Goal: Task Accomplishment & Management: Complete application form

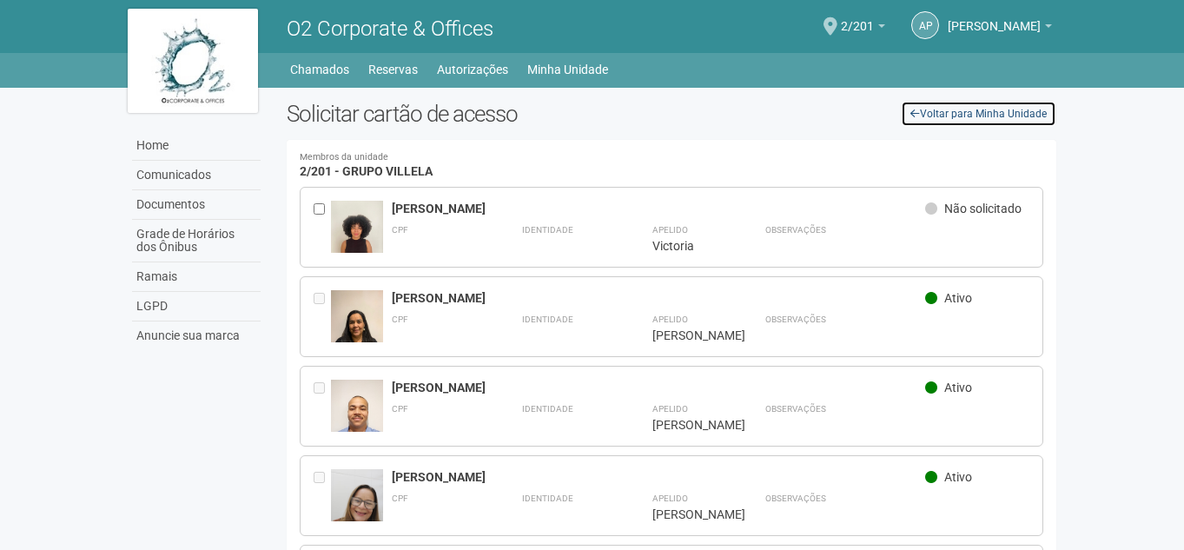
click at [925, 114] on link "Voltar para Minha Unidade" at bounding box center [979, 114] width 156 height 26
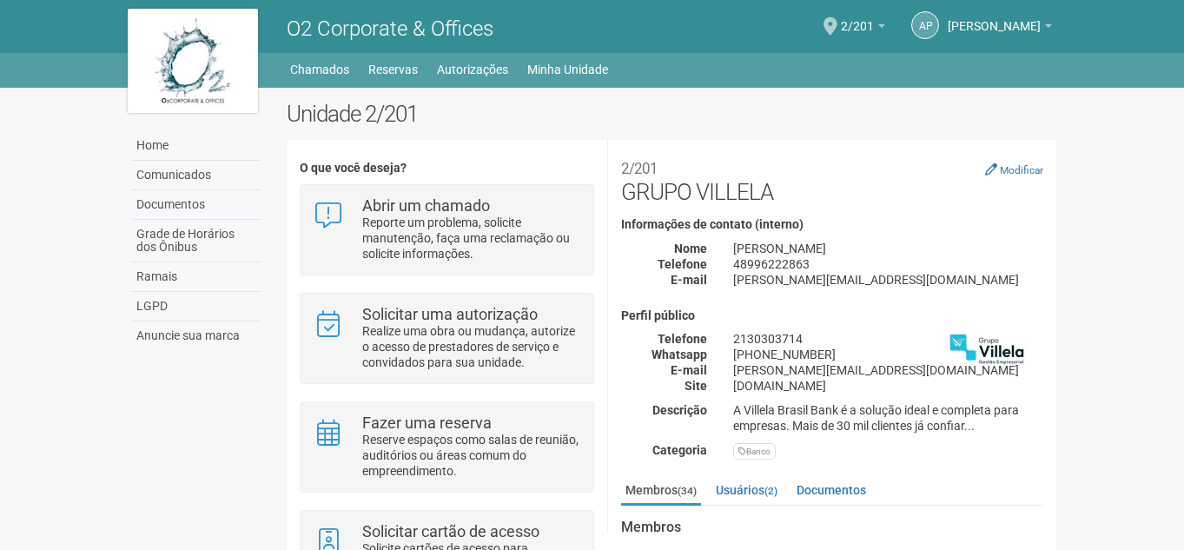
scroll to position [261, 0]
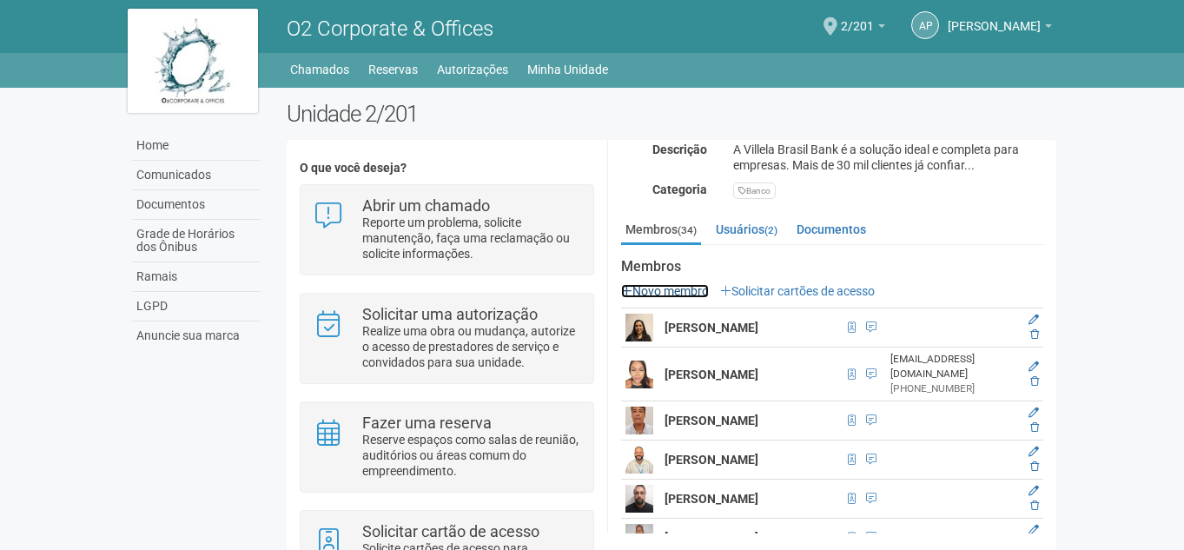
click at [698, 288] on link "Novo membro" at bounding box center [665, 291] width 88 height 14
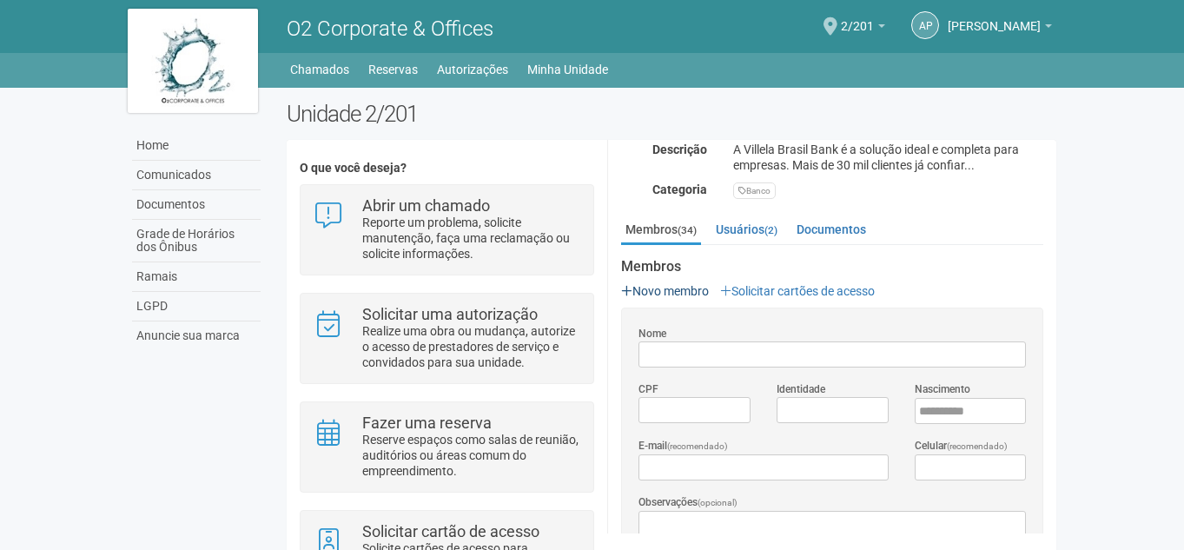
scroll to position [0, 0]
click at [772, 284] on link "Solicitar cartões de acesso" at bounding box center [797, 291] width 155 height 14
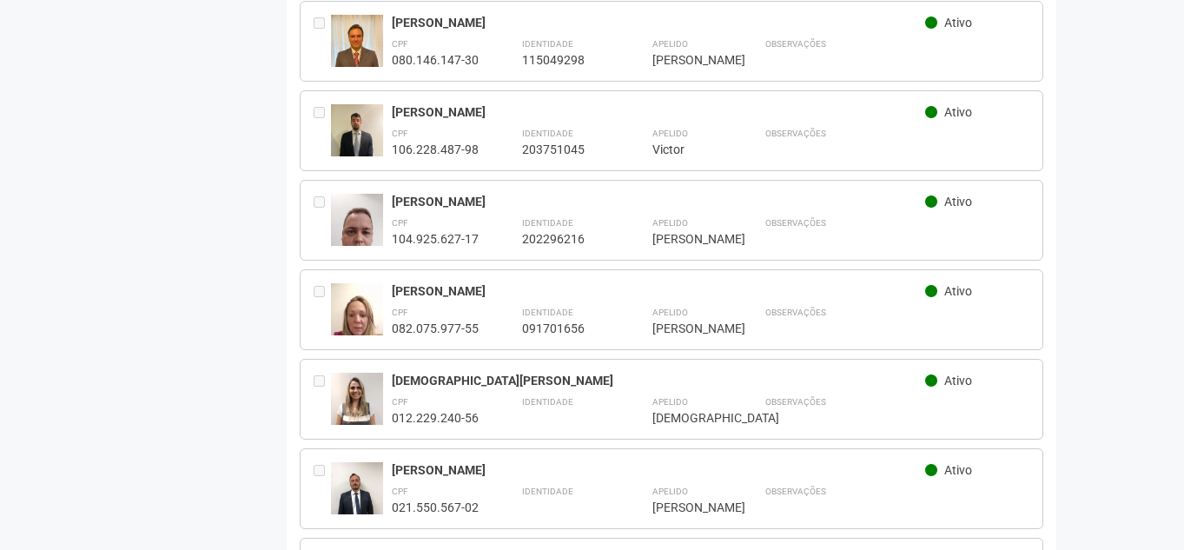
scroll to position [2748, 0]
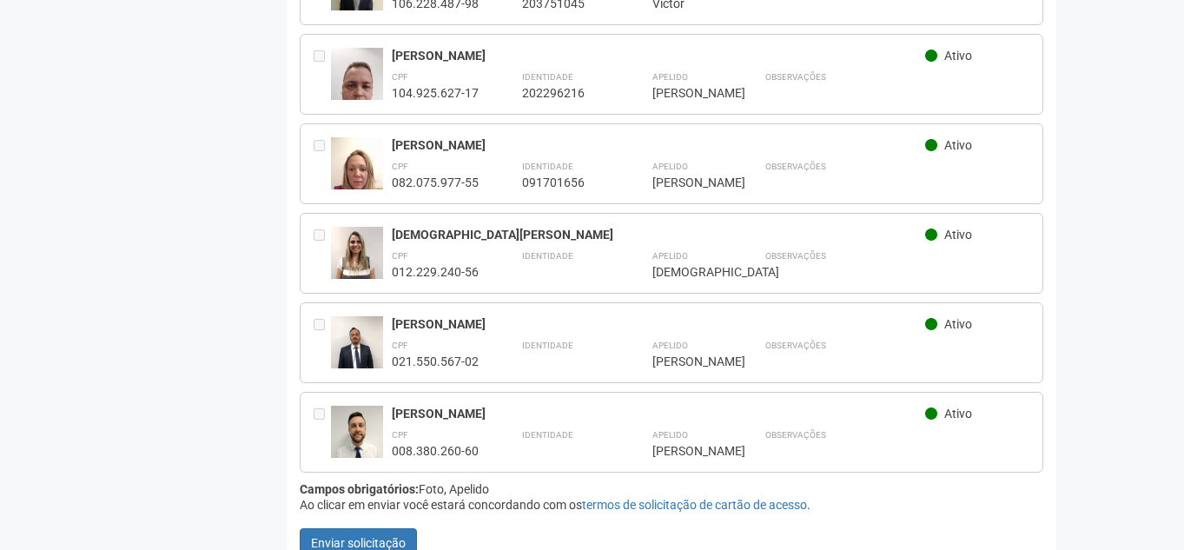
click at [393, 175] on div "082.075.977-55" at bounding box center [435, 183] width 87 height 16
drag, startPoint x: 393, startPoint y: 154, endPoint x: 473, endPoint y: 154, distance: 79.9
click at [473, 175] on div "082.075.977-55" at bounding box center [435, 183] width 87 height 16
drag, startPoint x: 477, startPoint y: 154, endPoint x: 390, endPoint y: 156, distance: 86.9
click at [390, 156] on div "Renata da Silva Rodrigues Lima Ativo CPF 082.075.977-55 Identidade 091701656 Ap…" at bounding box center [672, 163] width 745 height 81
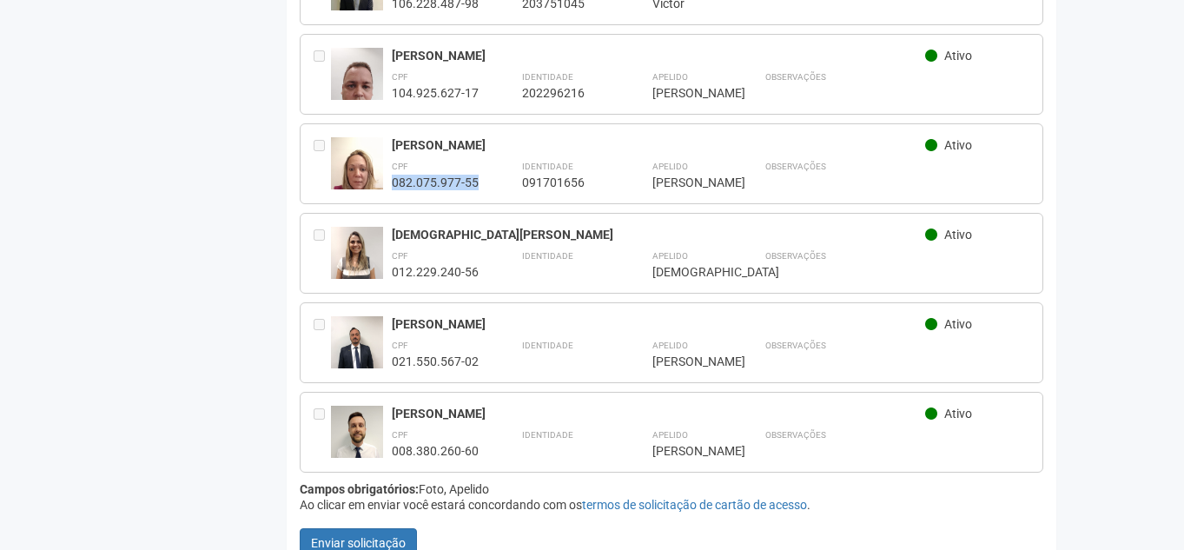
copy div "082.075.977-55"
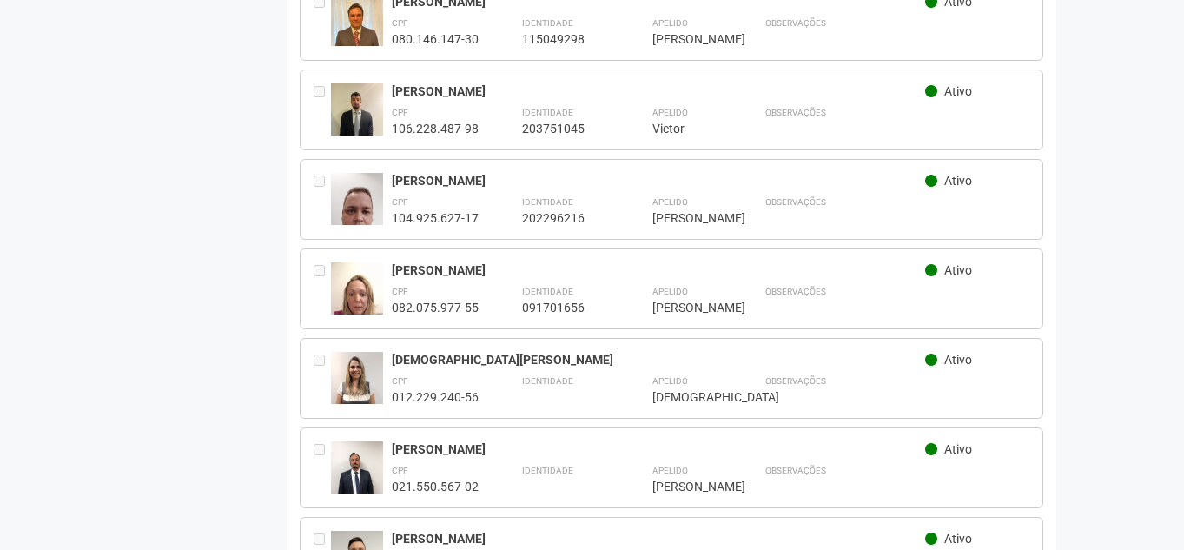
scroll to position [2661, 0]
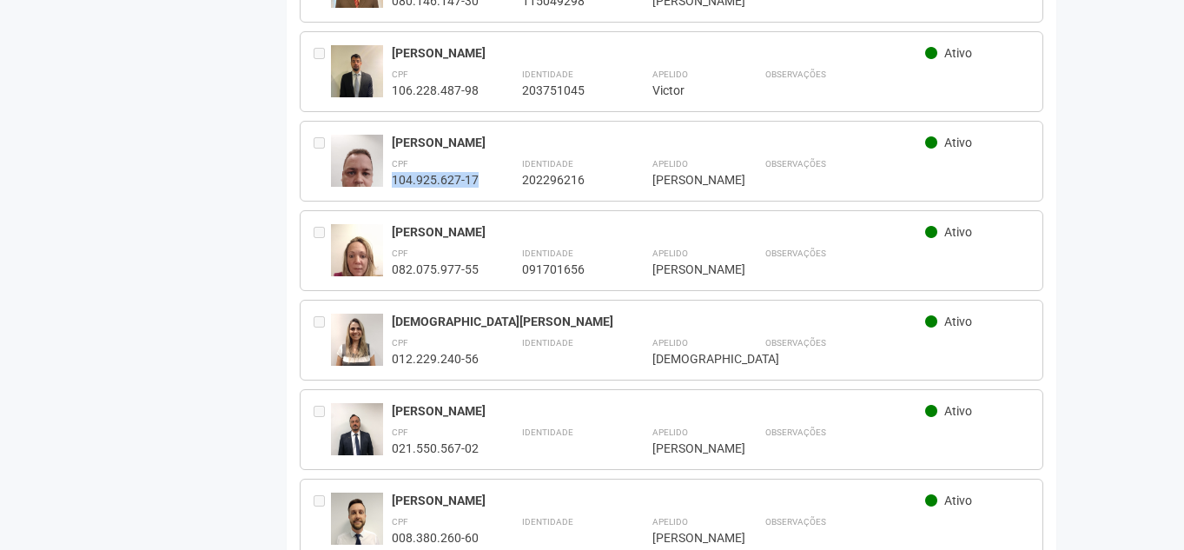
drag, startPoint x: 392, startPoint y: 153, endPoint x: 470, endPoint y: 149, distance: 78.3
click at [479, 156] on div "CPF 104.925.627-17 Identidade 202296216 Apelido ******* Rodrigo Observações" at bounding box center [711, 171] width 639 height 33
copy div "104.925.627-17"
drag, startPoint x: 1084, startPoint y: 236, endPoint x: 1064, endPoint y: 149, distance: 89.2
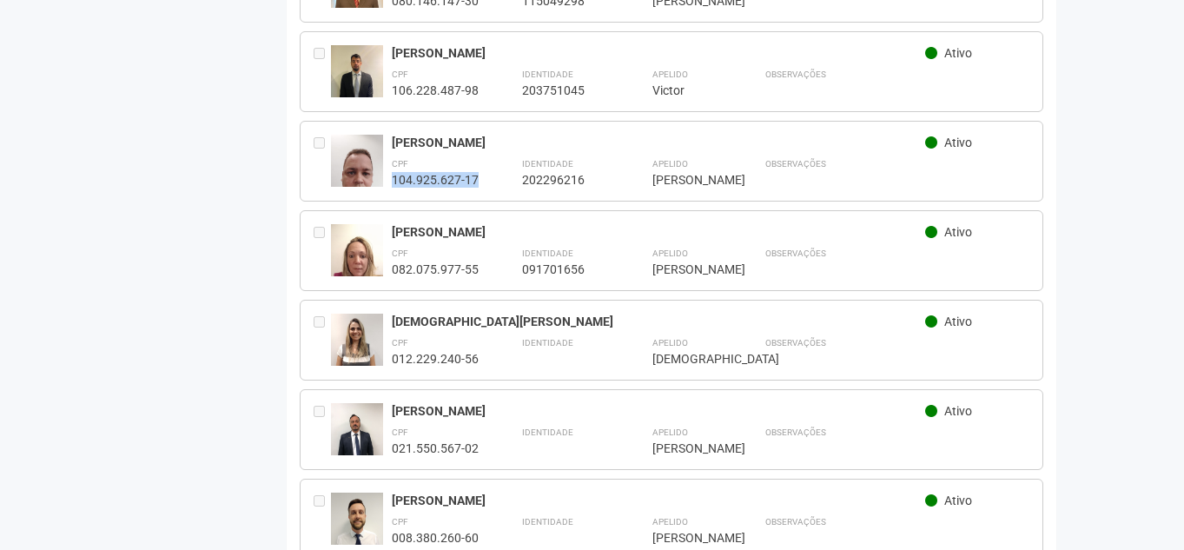
drag, startPoint x: 393, startPoint y: 151, endPoint x: 484, endPoint y: 155, distance: 91.3
click at [484, 155] on div "CPF 104.925.627-17 Identidade 202296216 Apelido ******* Rodrigo Observações" at bounding box center [711, 171] width 639 height 33
copy div "104.925.627-17"
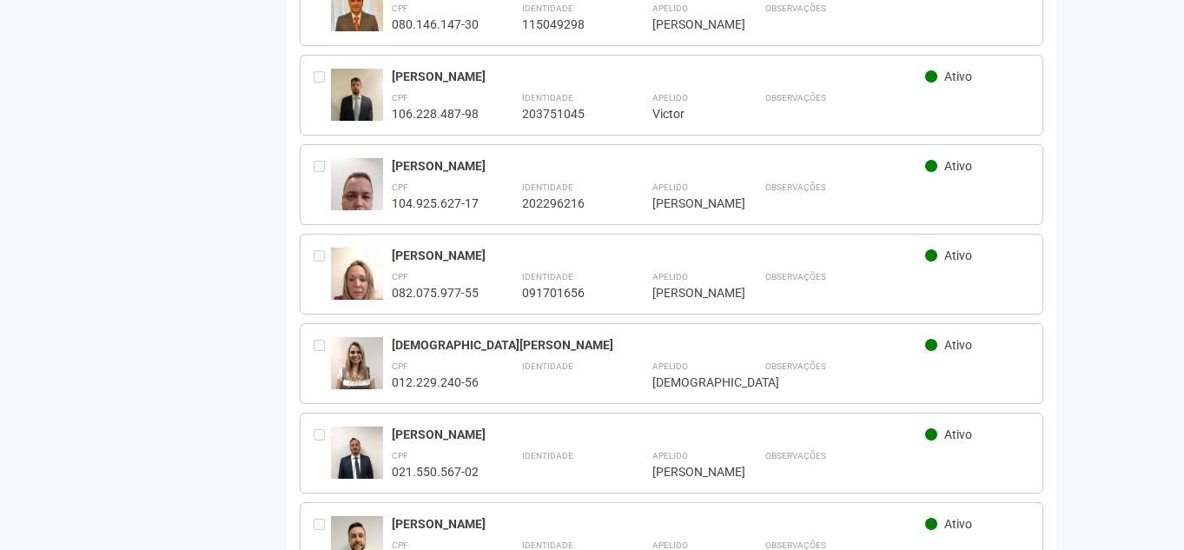
scroll to position [2661, 0]
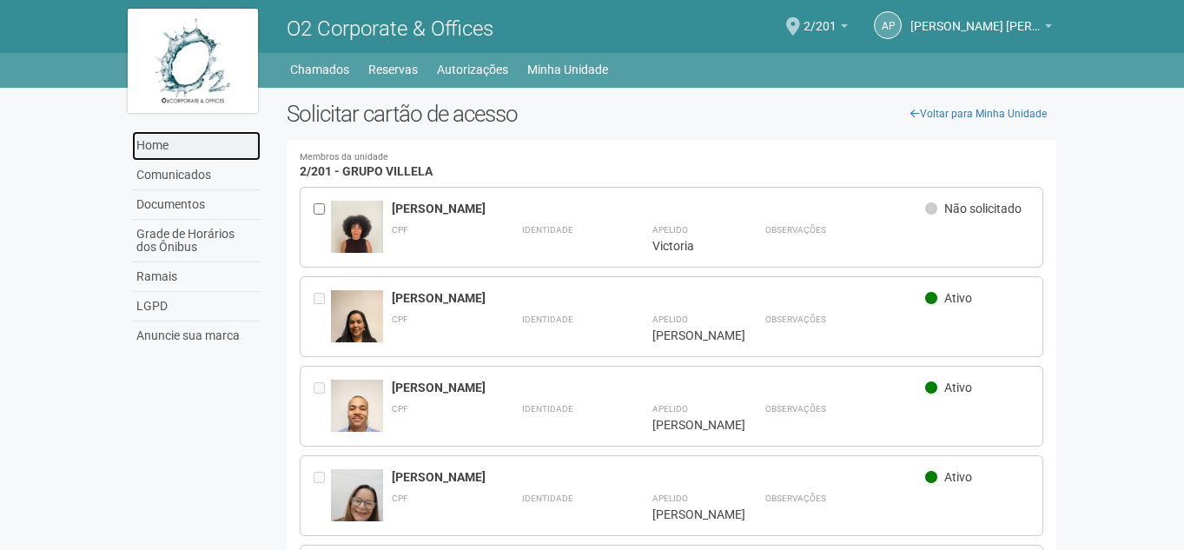
click at [160, 144] on link "Home" at bounding box center [196, 146] width 129 height 30
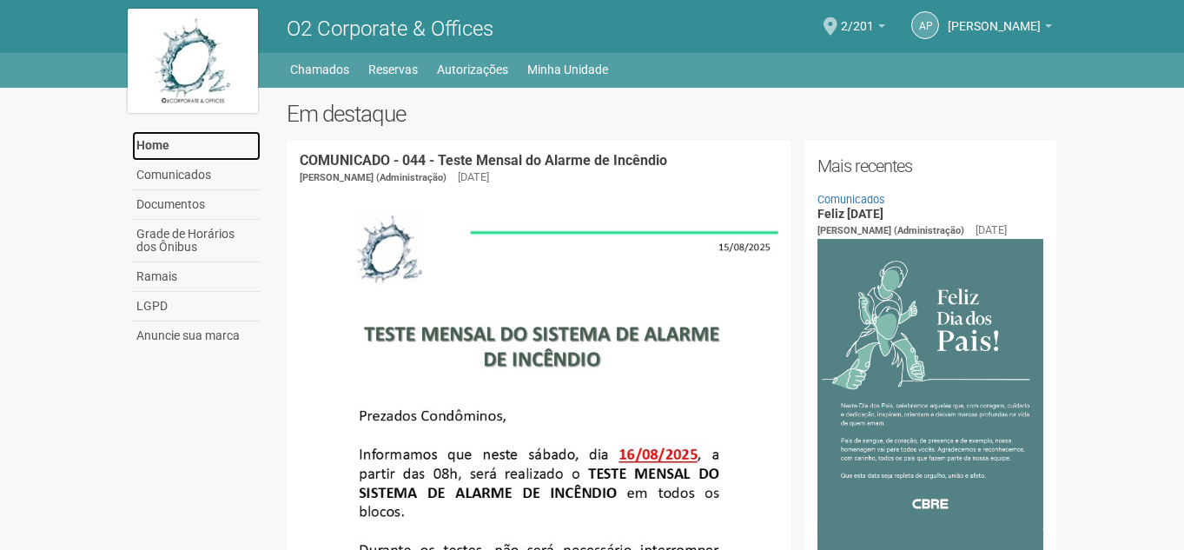
click at [160, 144] on link "Home" at bounding box center [196, 146] width 129 height 30
click at [6, 494] on body "Aguarde... O2 Corporate & Offices ap [PERSON_NAME] [PERSON_NAME] [PERSON_NAME][…" at bounding box center [592, 275] width 1184 height 550
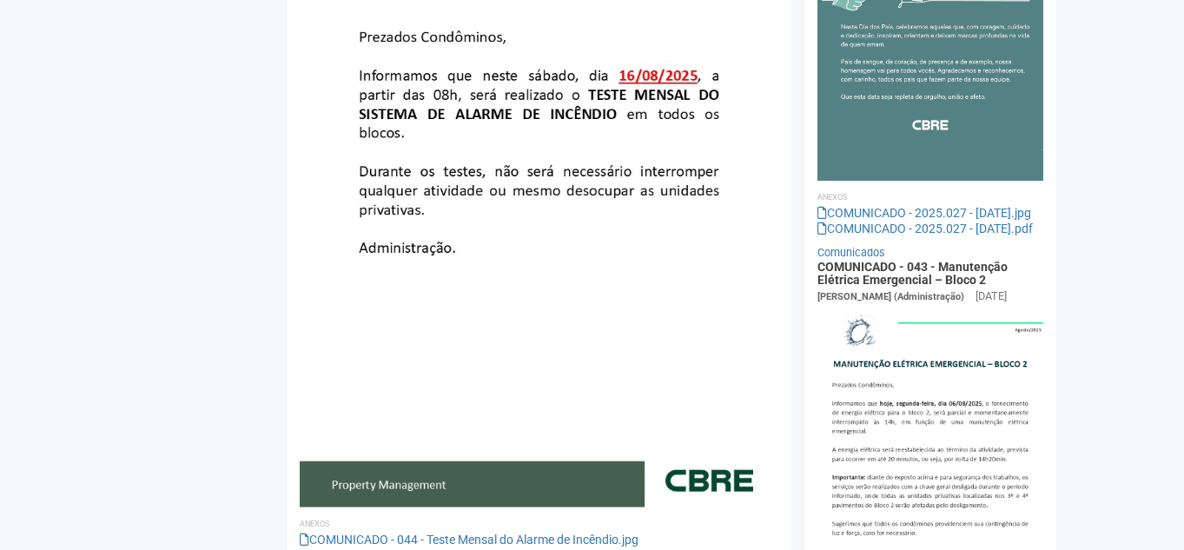
scroll to position [434, 0]
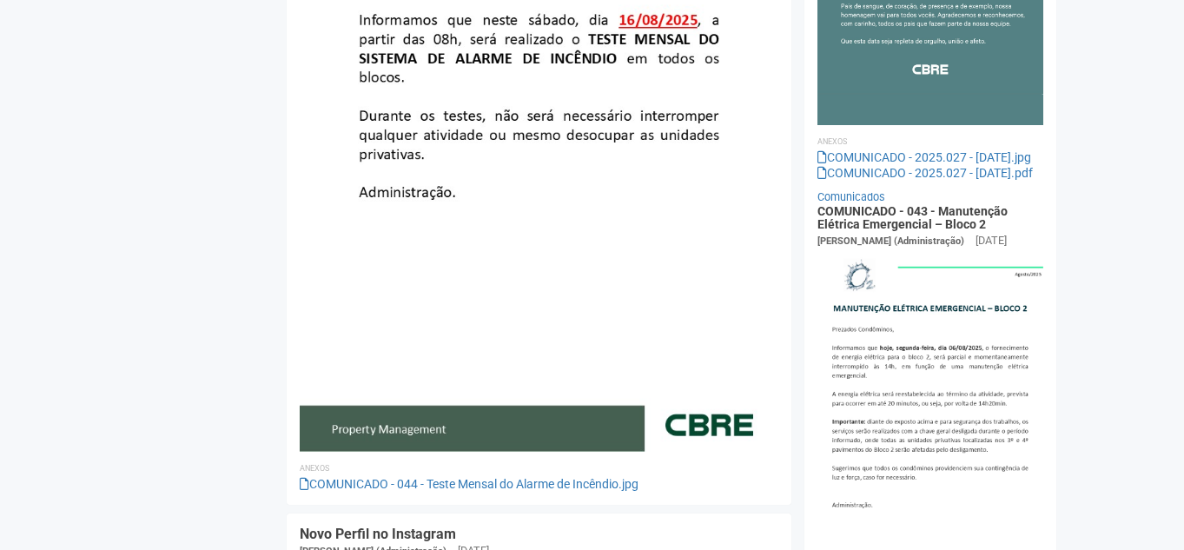
drag, startPoint x: 254, startPoint y: 156, endPoint x: 261, endPoint y: 72, distance: 84.6
